Goal: Information Seeking & Learning: Learn about a topic

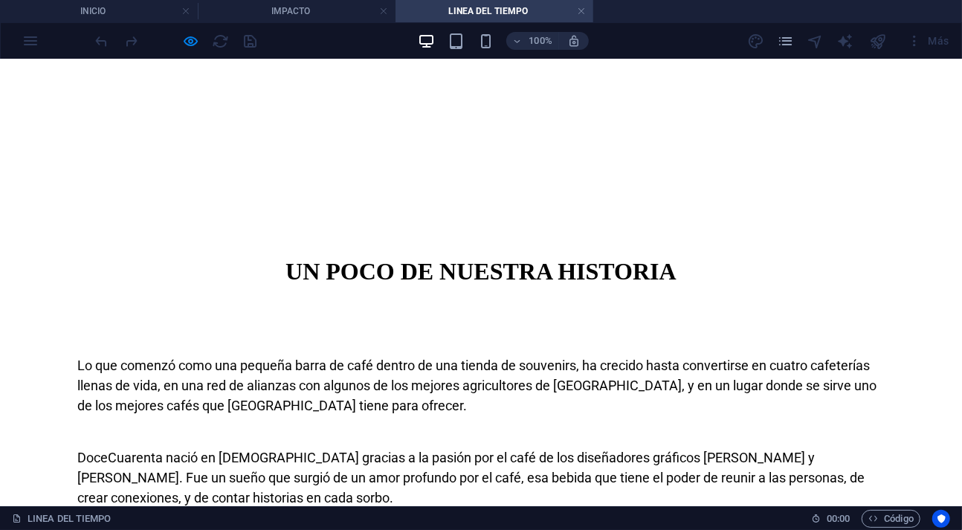
scroll to position [610, 0]
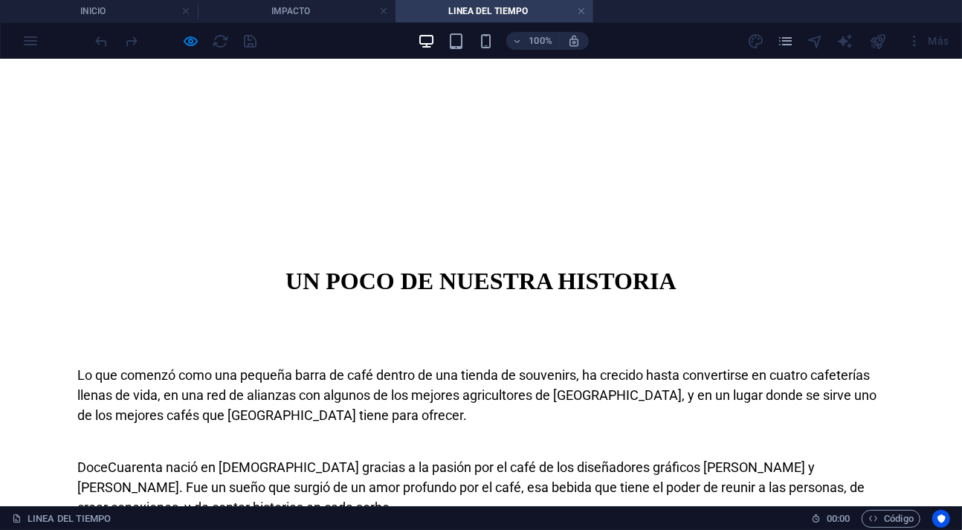
drag, startPoint x: 85, startPoint y: 290, endPoint x: 439, endPoint y: 384, distance: 365.3
copy span "En [DATE] inició DoceCuarenta como una pequeña barra de café dentro de la tiend…"
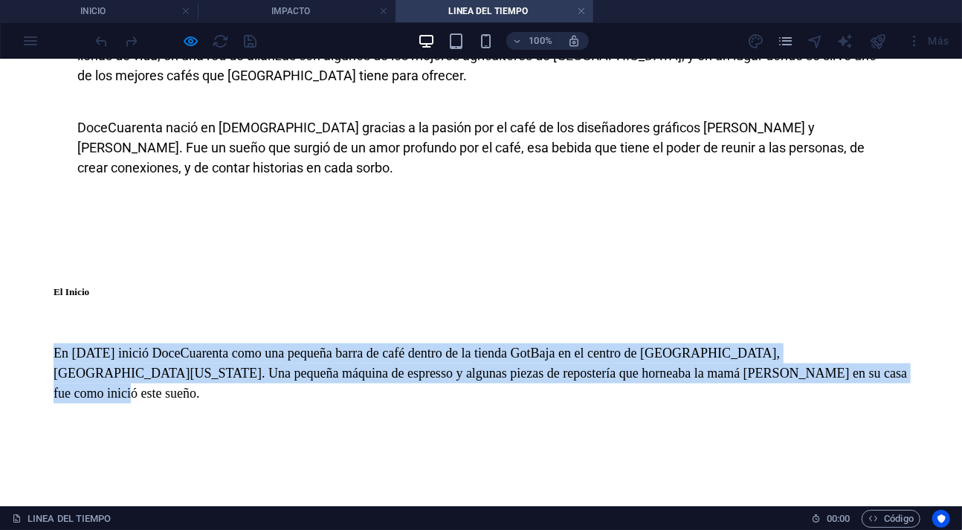
scroll to position [1001, 0]
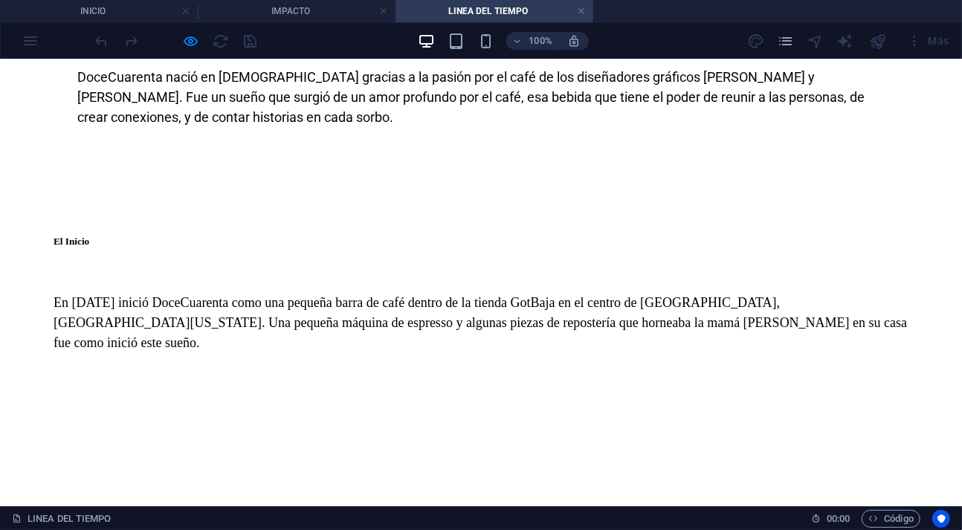
drag, startPoint x: 523, startPoint y: 290, endPoint x: 854, endPoint y: 373, distance: 341.1
copy span "En 2015 lanzamos nuestro primer Cold Brew (el primero en [GEOGRAPHIC_DATA]) y a…"
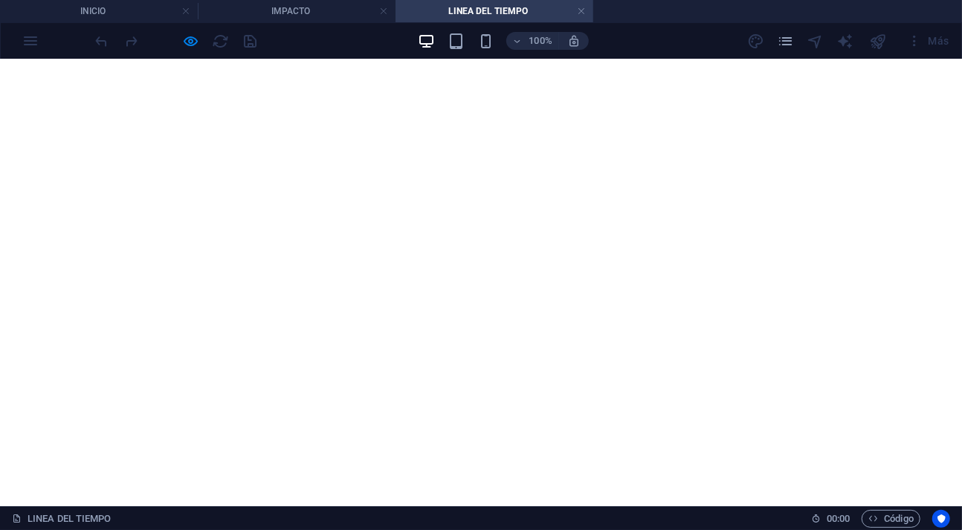
scroll to position [1405, 0]
drag, startPoint x: 84, startPoint y: 236, endPoint x: 143, endPoint y: 392, distance: 166.8
copy p "Al inicio adquiríamos nuestros granos de café con un tostador local en [GEOGRAP…"
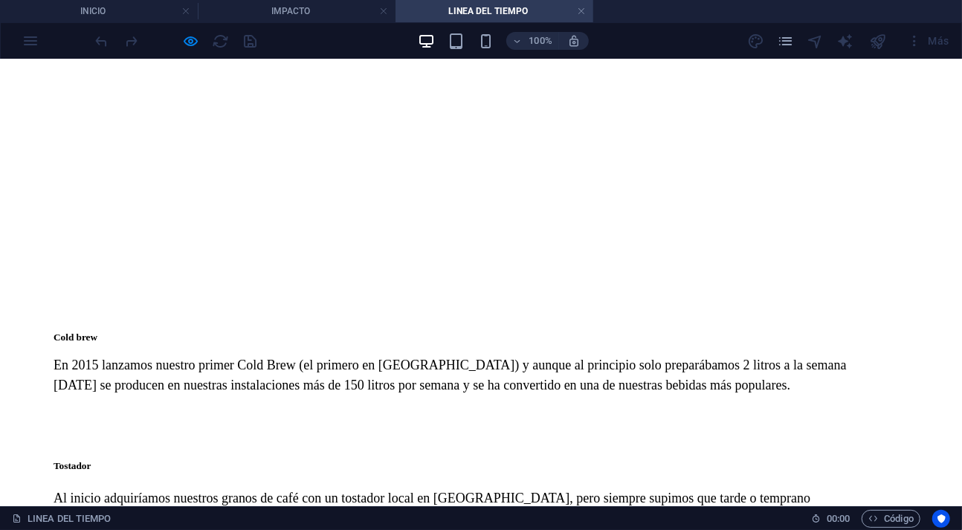
drag, startPoint x: 520, startPoint y: 287, endPoint x: 842, endPoint y: 346, distance: 328.0
copy p "En [DATE] abrimos nuestra primer sucursal en la [PERSON_NAME] en [GEOGRAPHIC_DA…"
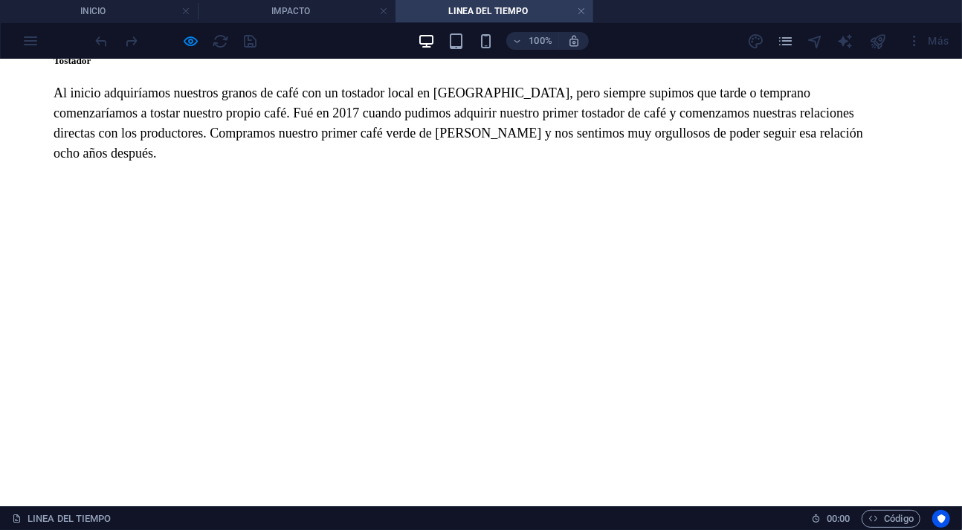
scroll to position [2185, 0]
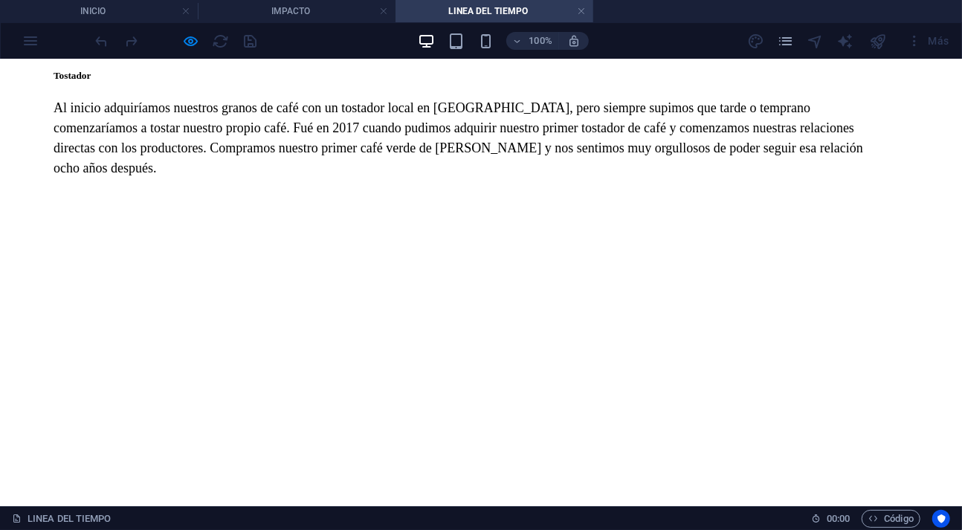
drag, startPoint x: 86, startPoint y: 269, endPoint x: 294, endPoint y: 368, distance: 230.4
copy span "En [DATE] viajamos por primera vez a origen a visitar las fincas de café en [GE…"
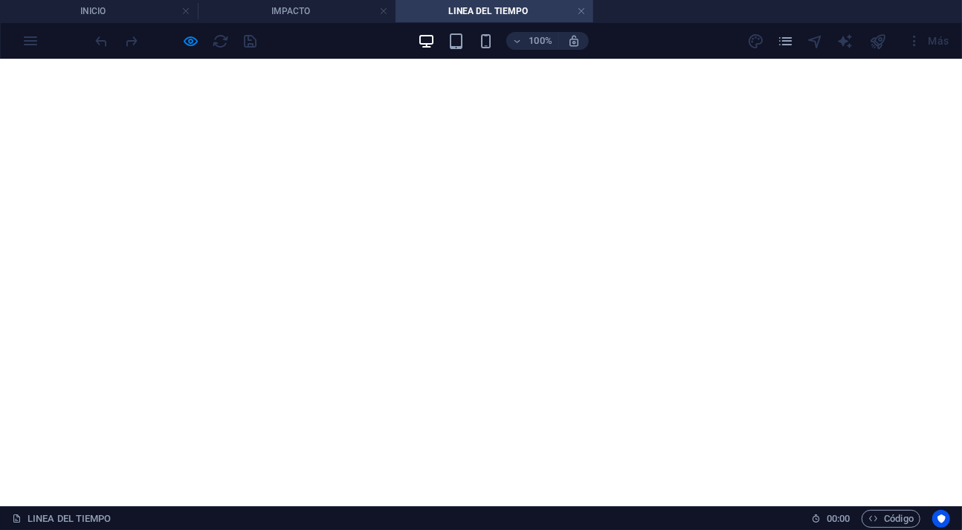
scroll to position [2498, 0]
drag, startPoint x: 515, startPoint y: 349, endPoint x: 844, endPoint y: 464, distance: 348.9
copy p "En [DATE] en uno de nuestros viajes a [GEOGRAPHIC_DATA] tuvimos la oportunidad …"
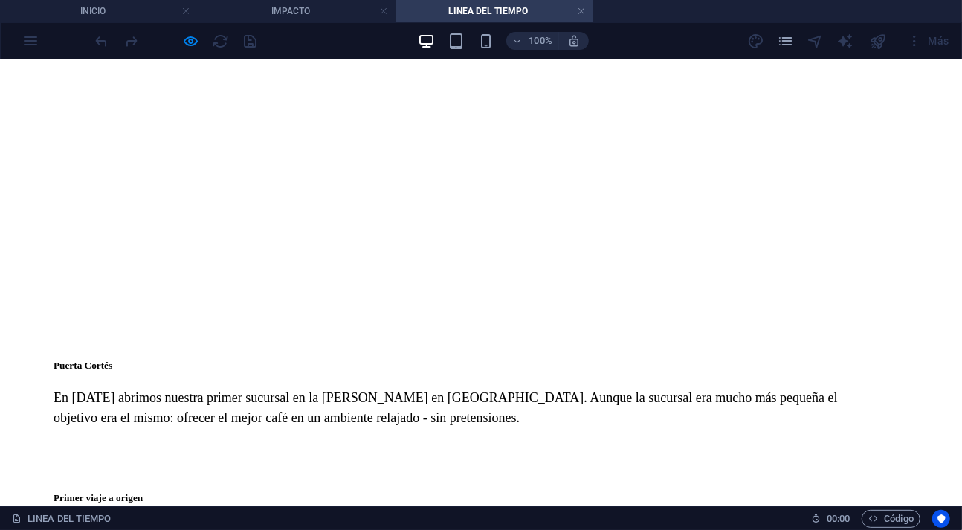
scroll to position [3044, 0]
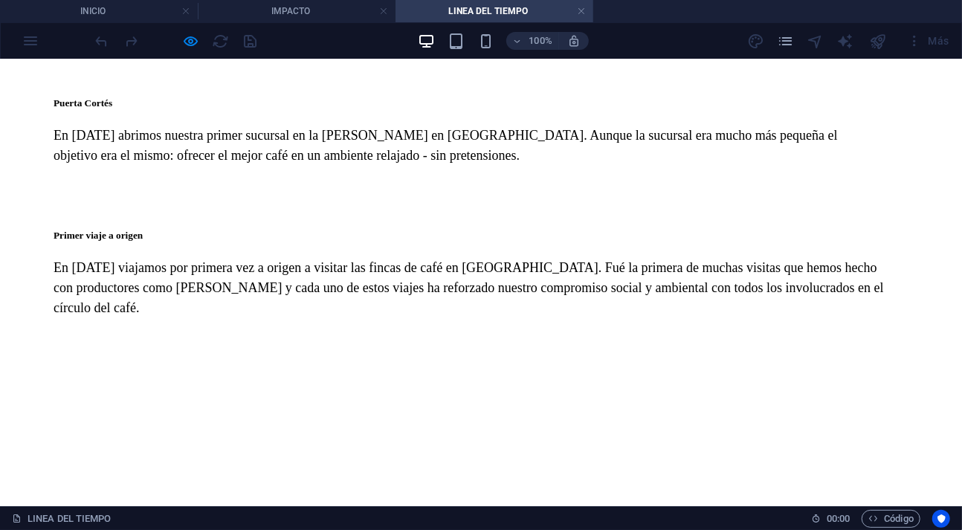
drag, startPoint x: 84, startPoint y: 186, endPoint x: 186, endPoint y: 303, distance: 155.5
copy p "En [DATE] celebramos la apertura de nuestra cafetería insignia en el pueblo mág…"
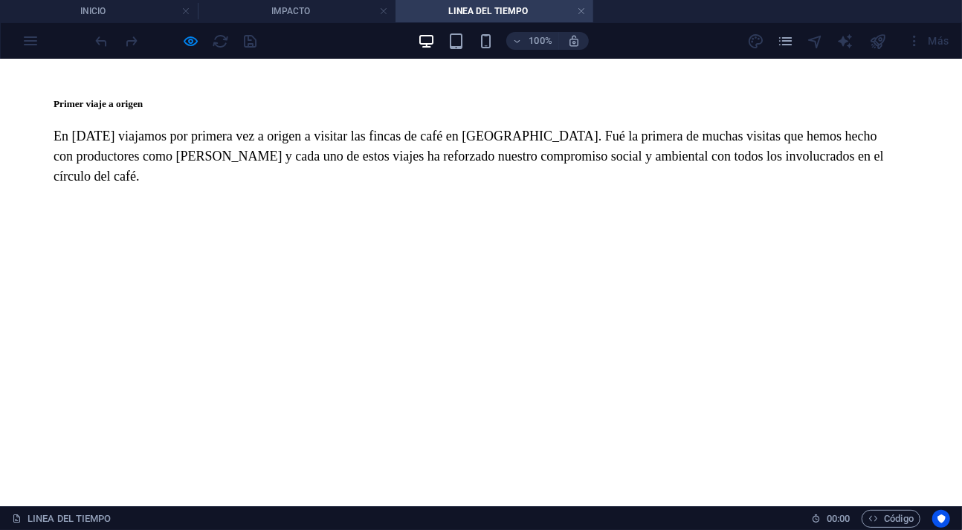
scroll to position [3434, 0]
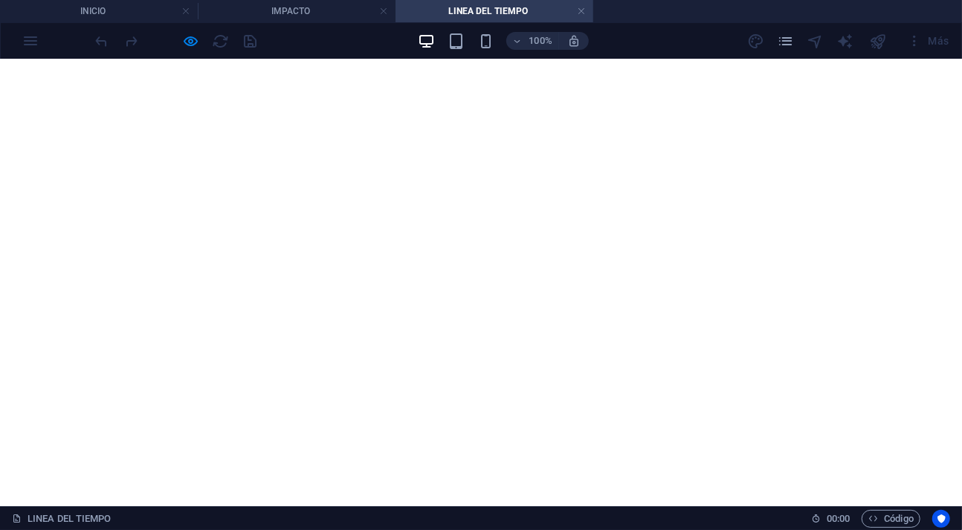
drag, startPoint x: 517, startPoint y: 187, endPoint x: 663, endPoint y: 306, distance: 188.2
copy p "En [DATE] tuvimos la gran fortuna de ser sede de un espectacular concierto en n…"
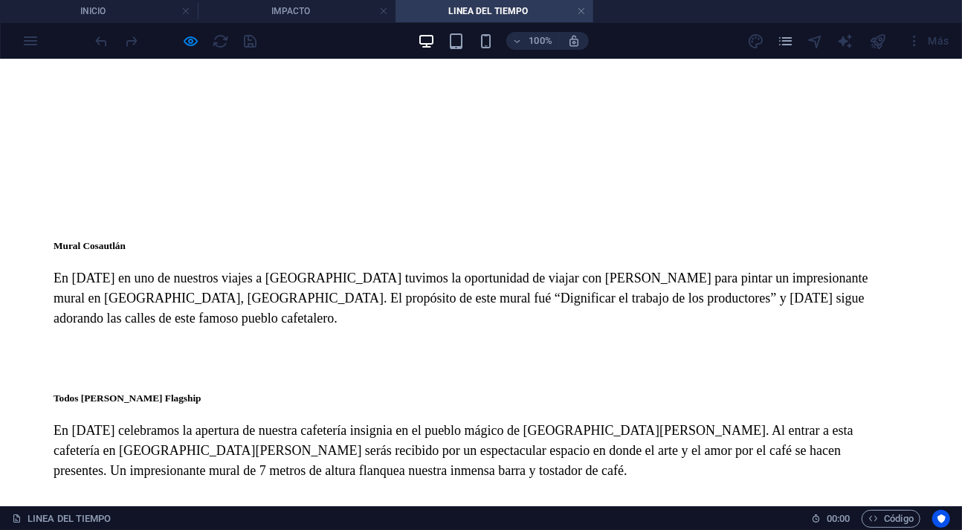
scroll to position [3825, 0]
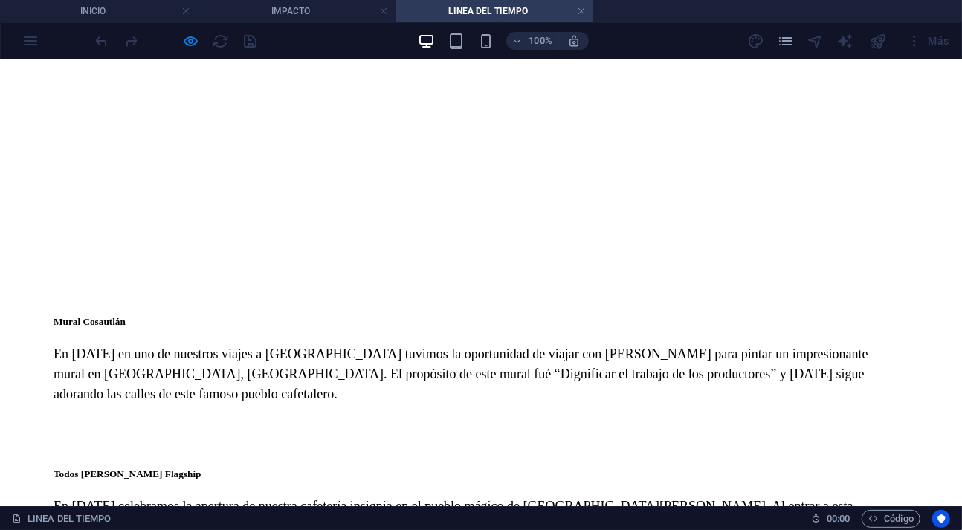
drag, startPoint x: 85, startPoint y: 190, endPoint x: 249, endPoint y: 329, distance: 215.7
copy p "El lugar donde se encuentra nuestro café en [GEOGRAPHIC_DATA][PERSON_NAME] es l…"
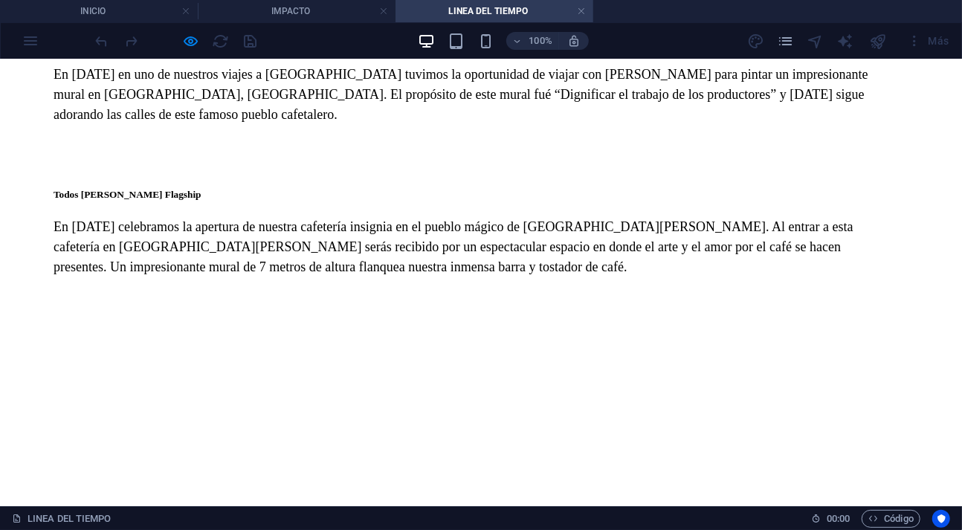
scroll to position [4215, 0]
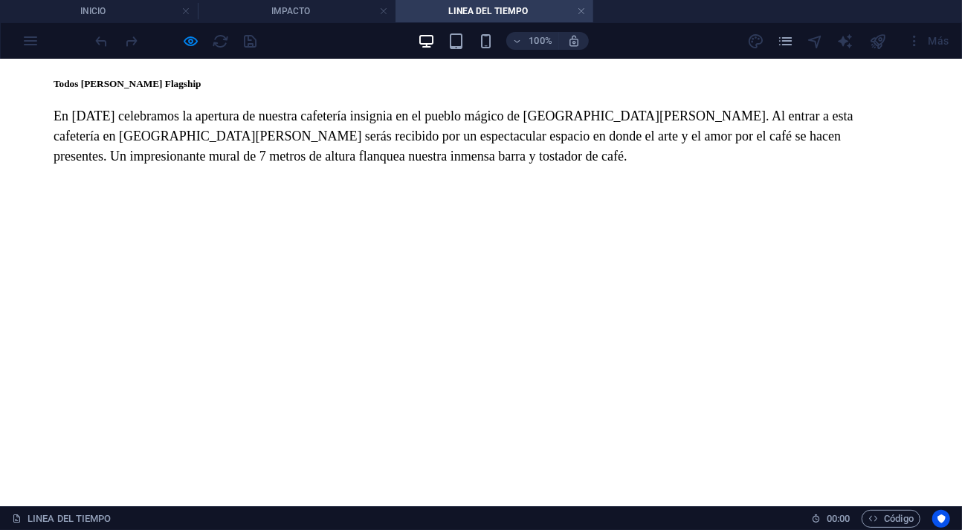
drag, startPoint x: 518, startPoint y: 195, endPoint x: 771, endPoint y: 322, distance: 282.9
copy p "En 2024 celebramos 10 años. Diez años siendo un referente del café en [GEOGRAPH…"
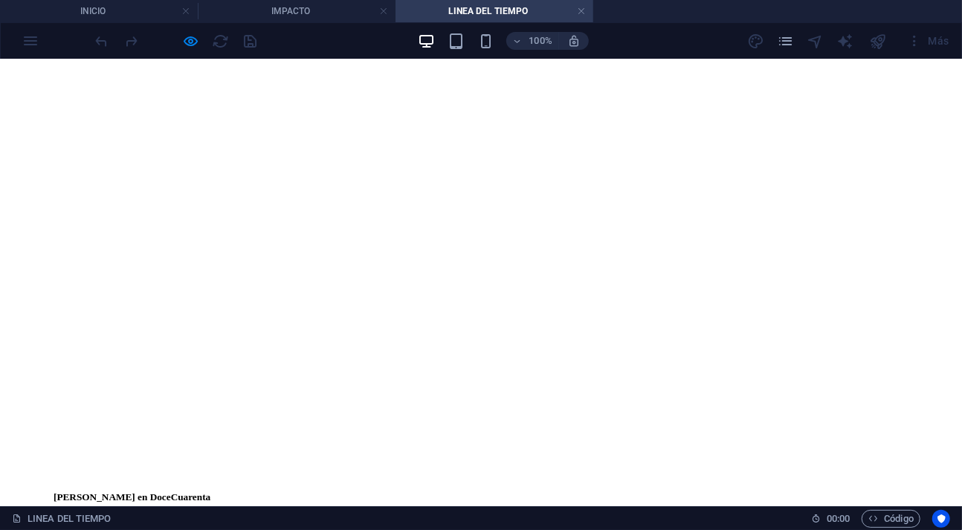
scroll to position [4527, 0]
drag, startPoint x: 84, startPoint y: 282, endPoint x: 227, endPoint y: 387, distance: 177.1
